Goal: Entertainment & Leisure: Consume media (video, audio)

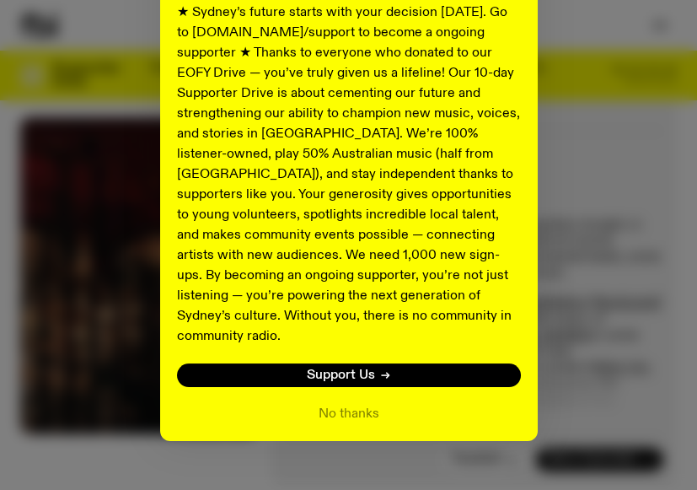
scroll to position [344, 0]
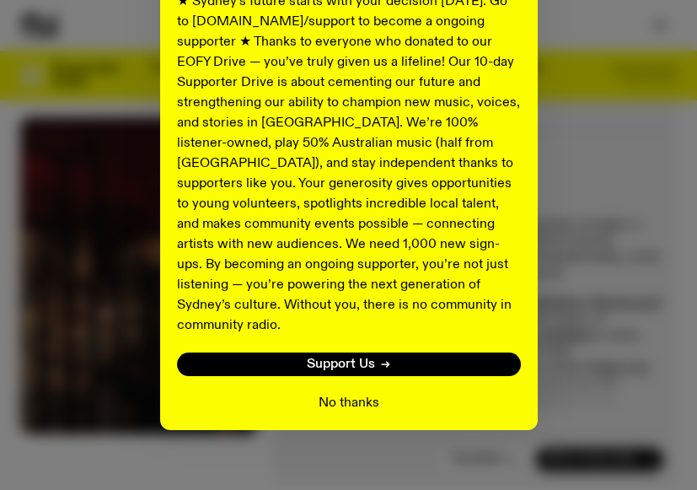
click at [346, 393] on button "No thanks" at bounding box center [349, 403] width 61 height 20
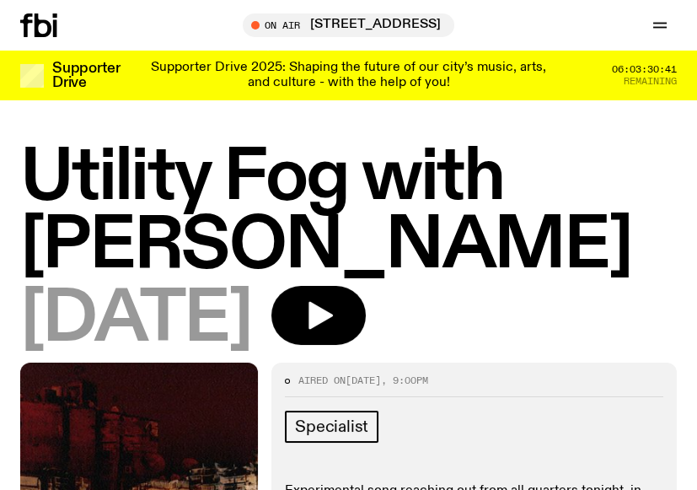
scroll to position [0, 0]
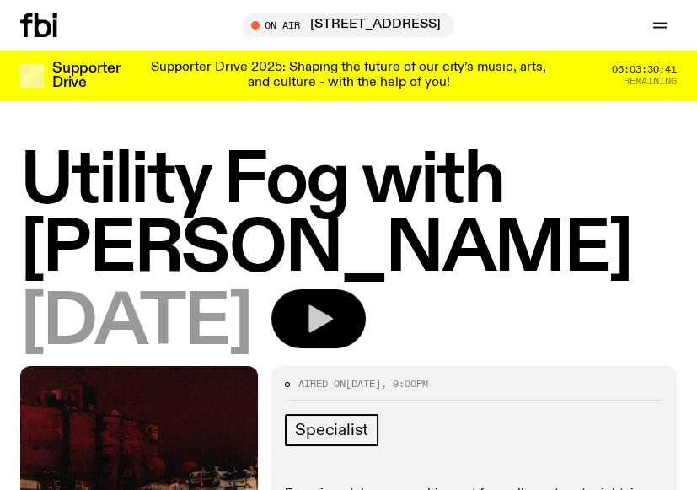
click at [335, 324] on icon "button" at bounding box center [319, 319] width 34 height 34
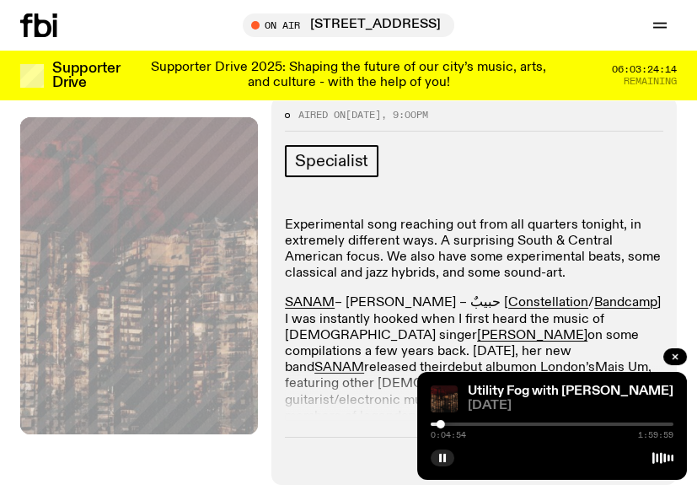
scroll to position [358, 0]
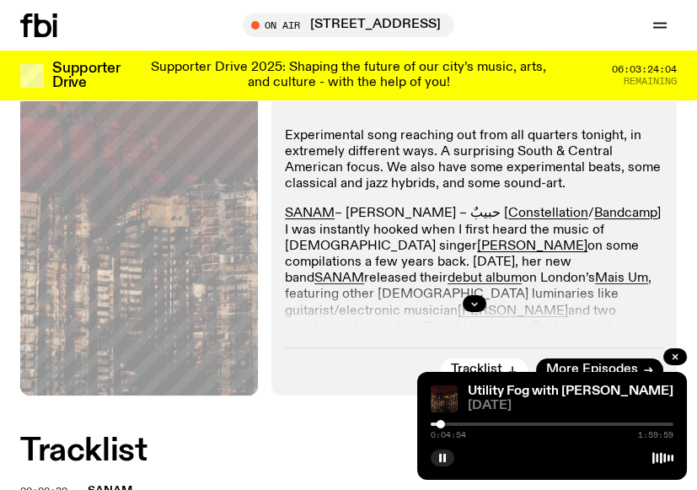
click at [323, 335] on div "Aired on 07.09.25 , 9:00pm Specialist Experimental song reaching out from all q…" at bounding box center [473, 201] width 405 height 387
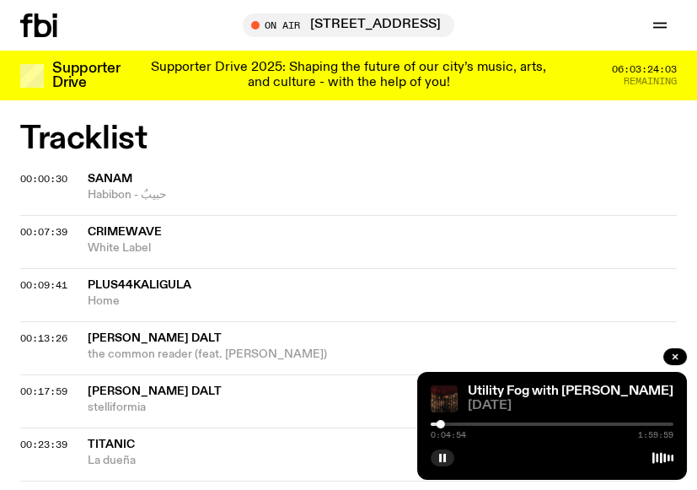
scroll to position [627, 0]
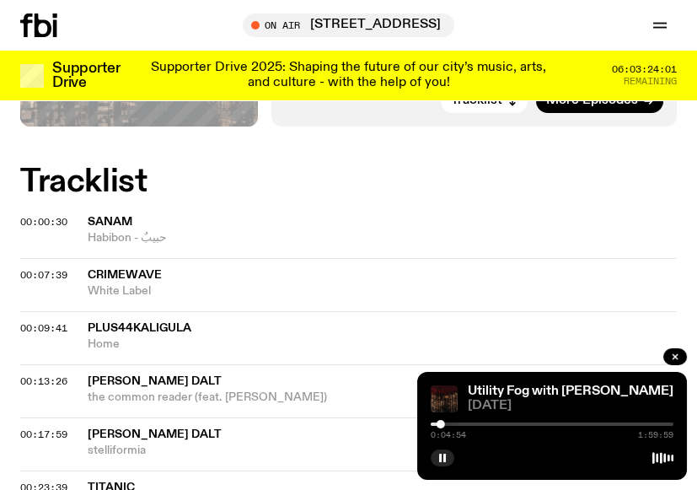
click at [126, 275] on span "Crimewave" at bounding box center [125, 275] width 74 height 12
click at [139, 271] on span "Crimewave" at bounding box center [125, 275] width 74 height 12
click at [56, 277] on span "00:07:39" at bounding box center [43, 274] width 47 height 13
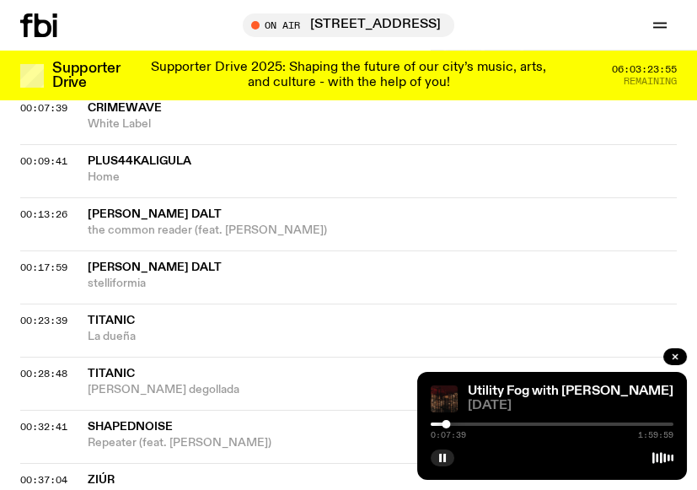
scroll to position [807, 0]
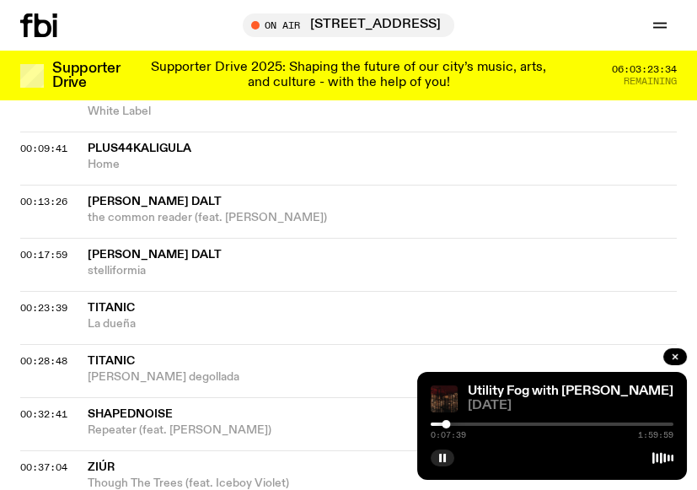
click at [407, 325] on span "La dueña" at bounding box center [382, 324] width 589 height 16
click at [41, 254] on span "00:17:59" at bounding box center [43, 254] width 47 height 13
click at [443, 456] on icon "button" at bounding box center [442, 458] width 10 height 10
click at [445, 458] on icon "button" at bounding box center [443, 457] width 8 height 8
click at [109, 200] on span "[PERSON_NAME] Dalt" at bounding box center [155, 202] width 134 height 12
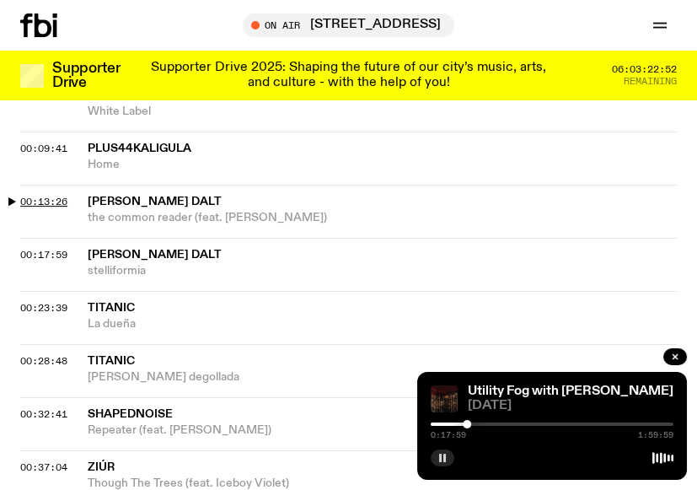
click at [51, 201] on span "00:13:26" at bounding box center [43, 201] width 47 height 13
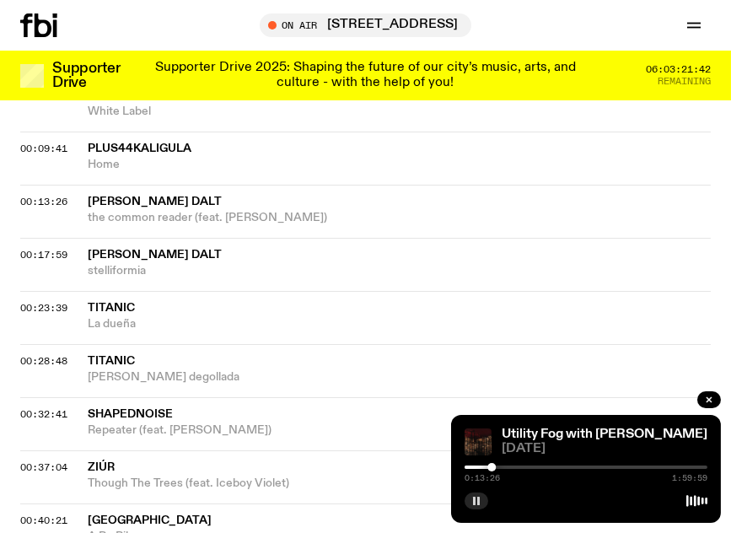
click at [480, 489] on icon "button" at bounding box center [476, 501] width 10 height 10
click at [478, 489] on icon "button" at bounding box center [476, 501] width 10 height 10
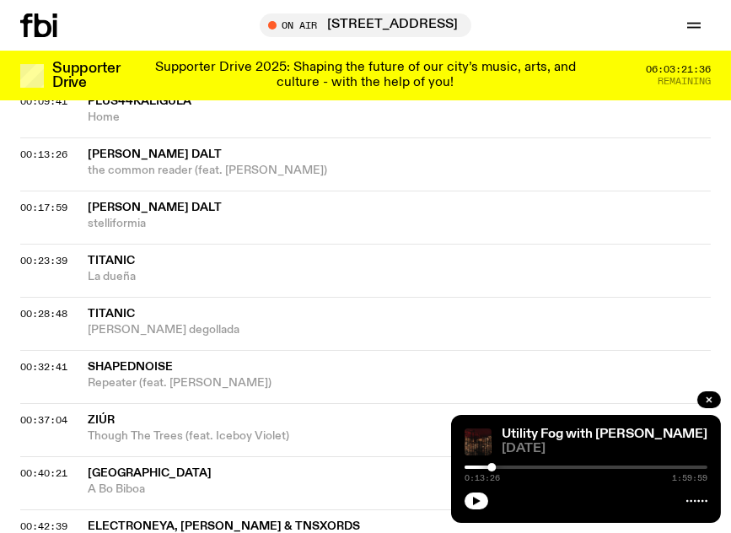
scroll to position [897, 0]
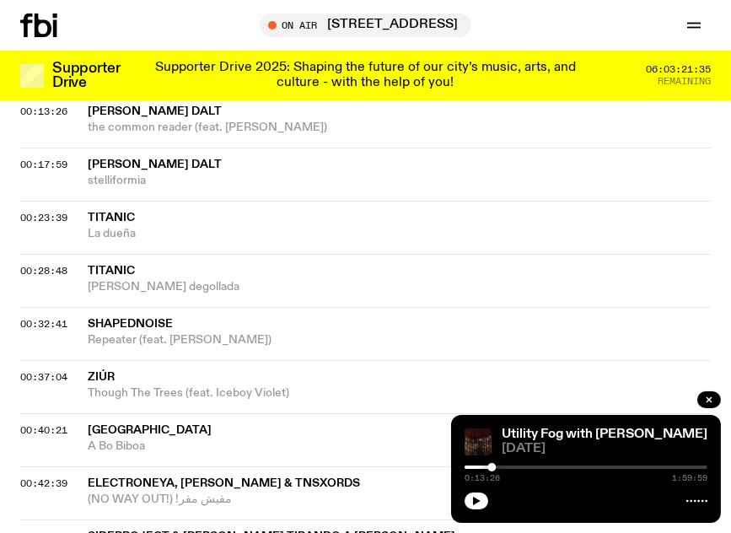
click at [115, 110] on span "[PERSON_NAME] Dalt" at bounding box center [155, 111] width 134 height 12
click at [32, 114] on span "00:13:26" at bounding box center [43, 111] width 47 height 13
click at [58, 218] on span "00:23:39" at bounding box center [43, 217] width 47 height 13
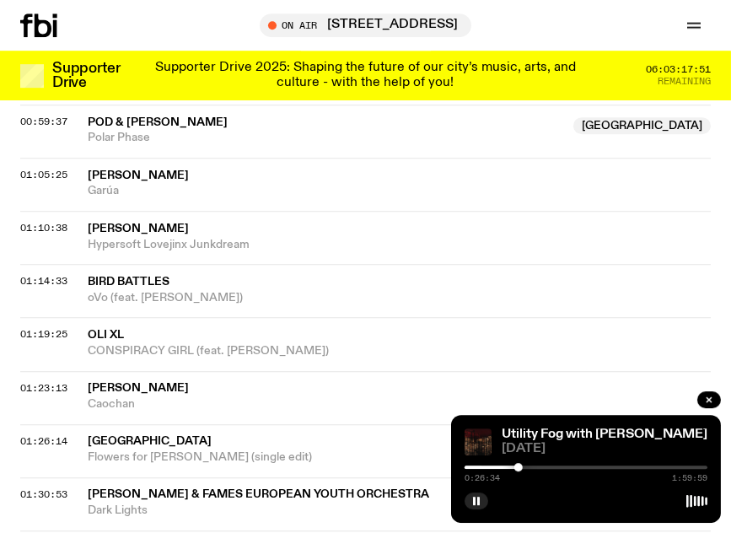
scroll to position [1524, 0]
click at [45, 280] on span "01:14:33" at bounding box center [43, 280] width 47 height 13
click at [620, 466] on div at bounding box center [619, 467] width 8 height 8
click at [44, 385] on span "01:23:13" at bounding box center [43, 387] width 47 height 13
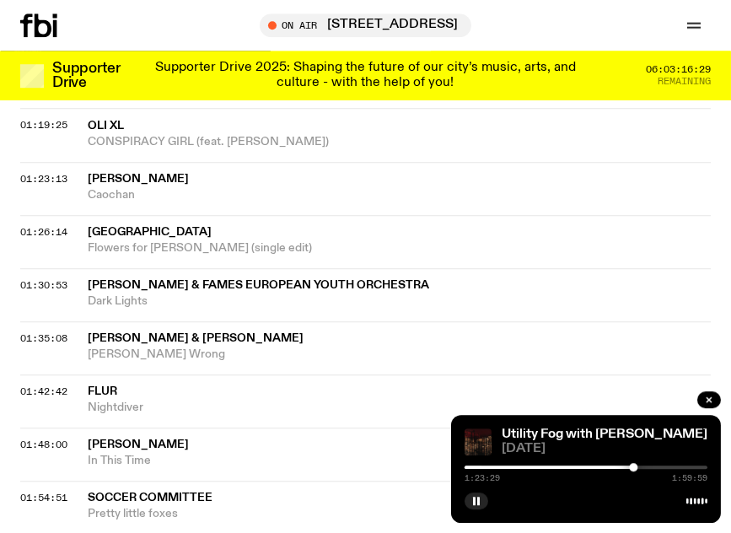
scroll to position [1794, 0]
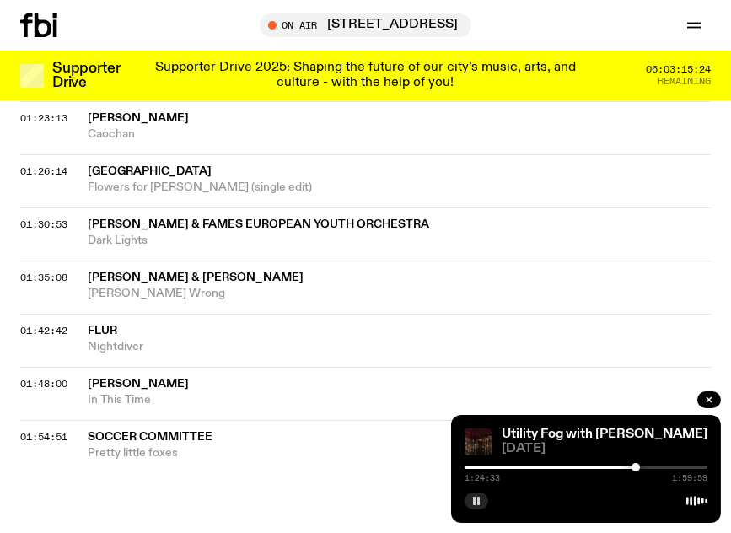
click at [476, 504] on icon "button" at bounding box center [476, 501] width 10 height 10
click at [44, 381] on span "01:48:00" at bounding box center [43, 383] width 47 height 13
